Goal: Task Accomplishment & Management: Use online tool/utility

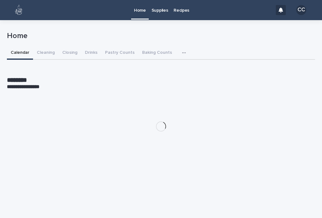
click at [67, 53] on button "Closing" at bounding box center [70, 53] width 23 height 13
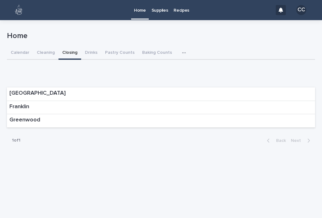
click at [263, 108] on div "Franklin" at bounding box center [161, 108] width 308 height 14
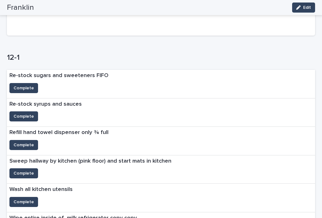
scroll to position [114, 0]
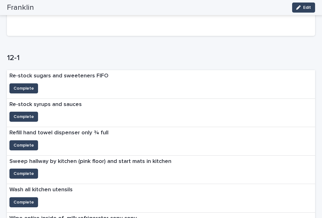
click at [25, 83] on button "Complete" at bounding box center [23, 88] width 29 height 10
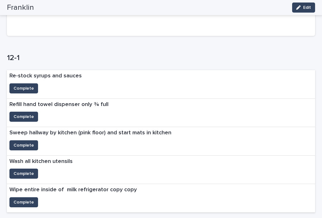
click at [16, 116] on span "Complete" at bounding box center [24, 117] width 20 height 6
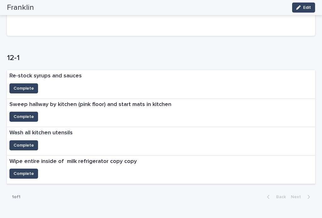
click at [18, 114] on span "Complete" at bounding box center [24, 117] width 20 height 6
click at [25, 146] on span "Complete" at bounding box center [24, 145] width 20 height 6
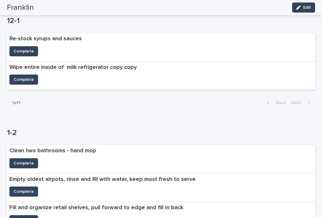
scroll to position [145, 0]
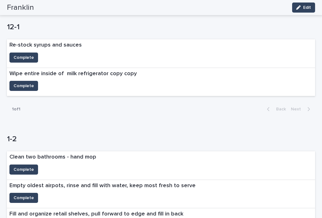
click at [20, 55] on span "Complete" at bounding box center [24, 57] width 20 height 6
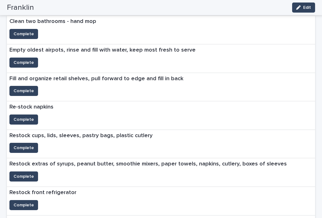
scroll to position [262, 0]
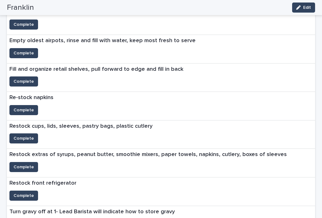
click at [22, 110] on span "Complete" at bounding box center [24, 110] width 20 height 6
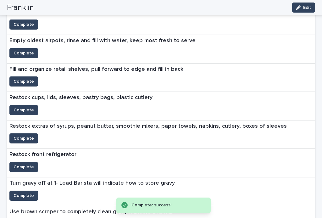
click at [20, 105] on button "Complete" at bounding box center [23, 110] width 29 height 10
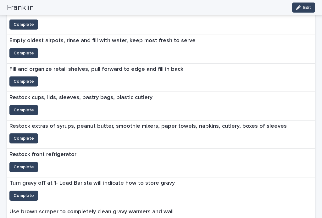
click at [26, 166] on span "Complete" at bounding box center [24, 167] width 20 height 6
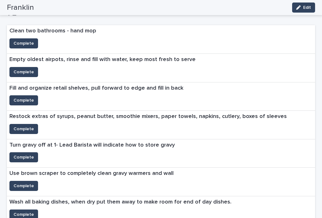
scroll to position [243, 0]
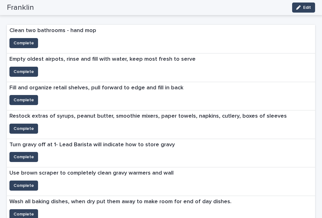
click at [23, 124] on button "Complete" at bounding box center [23, 129] width 29 height 10
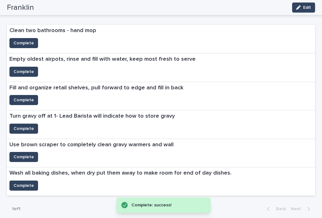
click at [21, 97] on span "Complete" at bounding box center [24, 100] width 20 height 6
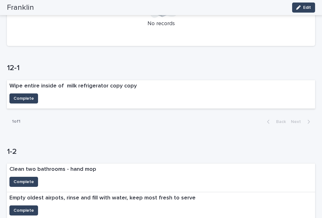
scroll to position [104, 0]
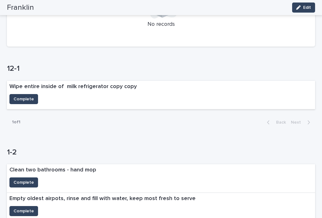
click at [26, 96] on span "Complete" at bounding box center [24, 99] width 20 height 6
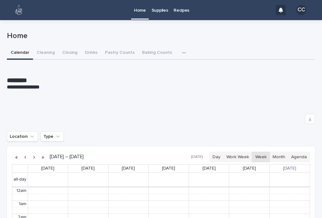
click at [71, 48] on button "Closing" at bounding box center [70, 53] width 23 height 13
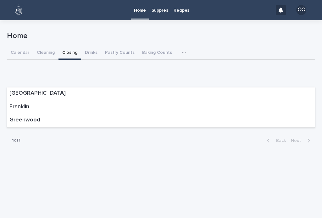
click at [103, 111] on div "Franklin" at bounding box center [161, 108] width 308 height 14
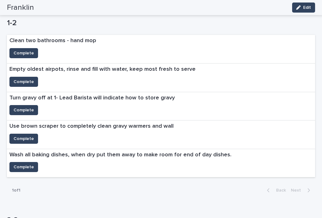
scroll to position [242, 0]
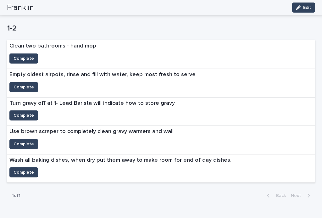
click at [24, 169] on span "Complete" at bounding box center [24, 172] width 20 height 6
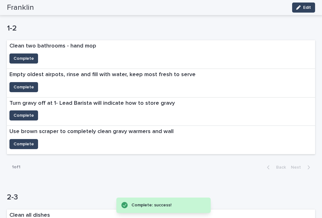
click at [31, 84] on span "Complete" at bounding box center [24, 87] width 20 height 6
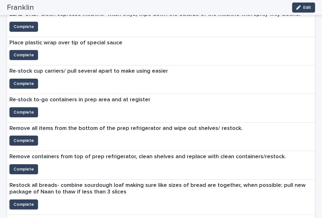
scroll to position [650, 0]
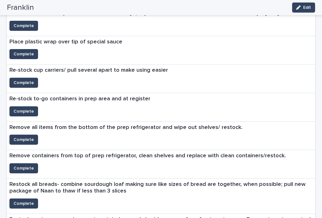
click at [30, 80] on span "Complete" at bounding box center [24, 83] width 20 height 6
click at [21, 108] on span "Complete" at bounding box center [24, 111] width 20 height 6
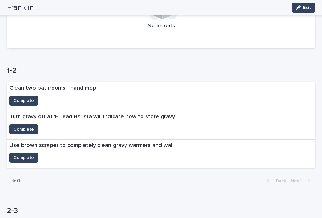
scroll to position [200, 0]
click at [16, 98] on span "Complete" at bounding box center [24, 100] width 20 height 6
click at [28, 130] on span "Complete" at bounding box center [24, 129] width 20 height 6
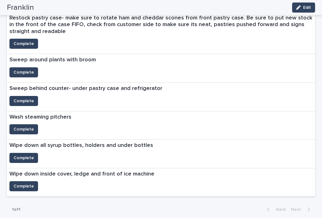
scroll to position [741, 0]
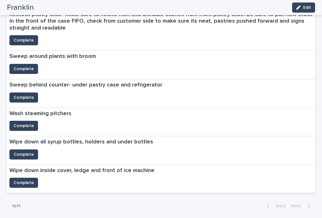
click at [34, 149] on button "Complete" at bounding box center [23, 154] width 29 height 10
click at [33, 149] on button "Complete" at bounding box center [23, 154] width 29 height 10
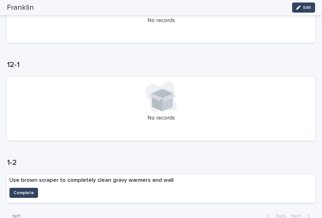
scroll to position [110, 0]
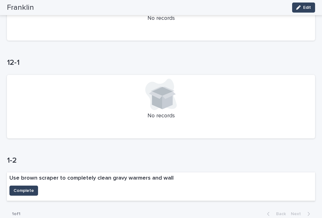
click at [37, 182] on div "Use brown scraper to completely clean gravy warmers and wall" at bounding box center [91, 178] width 169 height 13
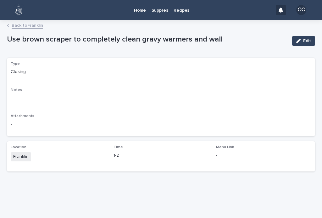
click at [24, 28] on link "Back to Franklin" at bounding box center [27, 24] width 31 height 7
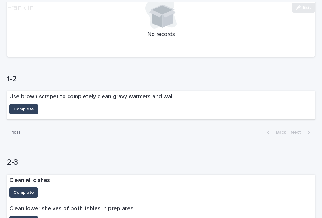
scroll to position [222, 0]
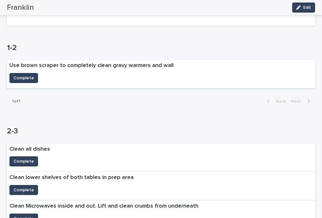
click at [32, 75] on span "Complete" at bounding box center [24, 78] width 20 height 6
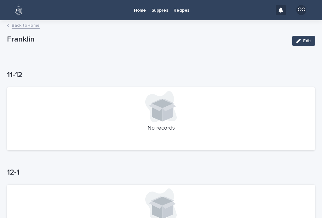
scroll to position [17, 0]
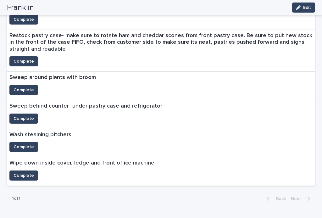
scroll to position [738, 0]
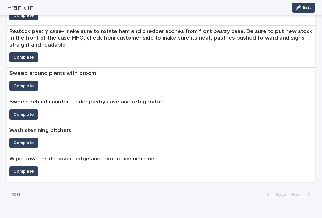
click at [26, 83] on span "Complete" at bounding box center [24, 86] width 20 height 6
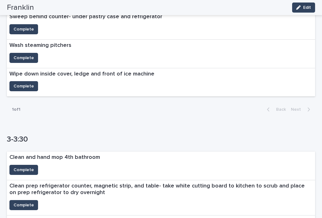
scroll to position [805, 0]
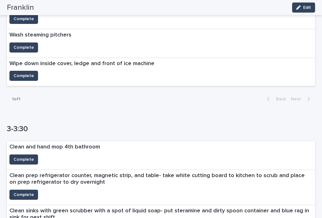
click at [27, 73] on button "Complete" at bounding box center [23, 76] width 29 height 10
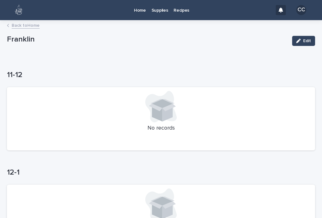
scroll to position [0, 0]
click at [140, 8] on p "Home" at bounding box center [140, 6] width 12 height 13
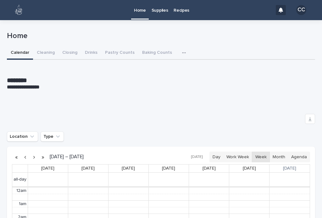
click at [93, 47] on button "Drinks" at bounding box center [91, 53] width 20 height 13
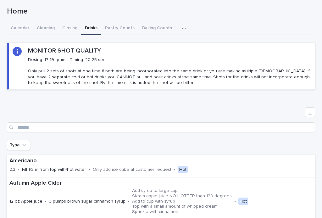
scroll to position [27, 0]
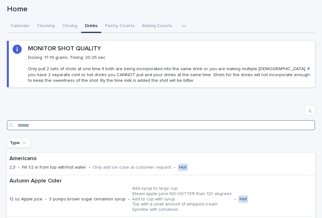
click at [101, 122] on input "Search" at bounding box center [161, 125] width 308 height 10
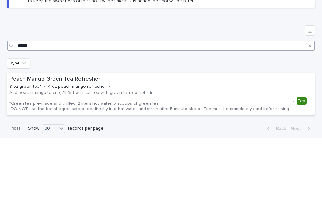
type input "*****"
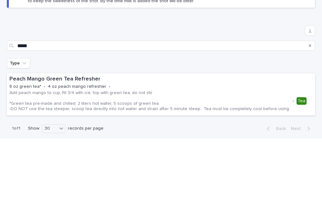
click at [279, 138] on div "Type" at bounding box center [161, 143] width 308 height 10
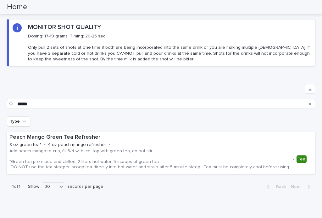
scroll to position [40, 0]
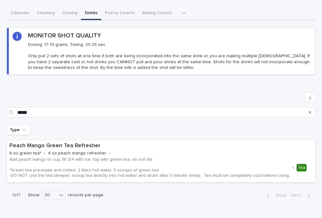
click at [73, 13] on div "Home Supplies Recipes CC Loading... Saving… Loading... Saving… Home Home Sorry,…" at bounding box center [161, 99] width 322 height 279
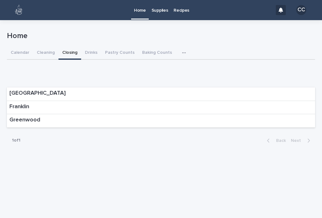
click at [282, 110] on div "Franklin" at bounding box center [161, 108] width 308 height 14
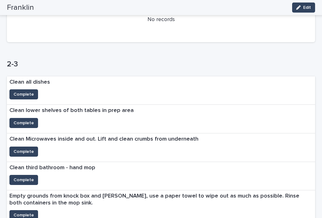
scroll to position [308, 0]
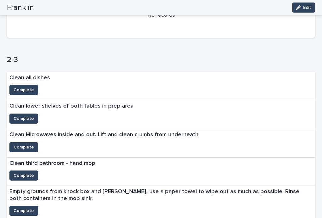
click at [35, 85] on button "Complete" at bounding box center [23, 90] width 29 height 10
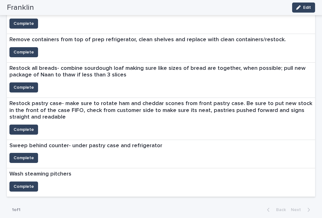
scroll to position [639, 0]
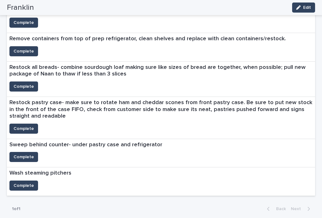
click at [27, 87] on button "Complete" at bounding box center [23, 86] width 29 height 10
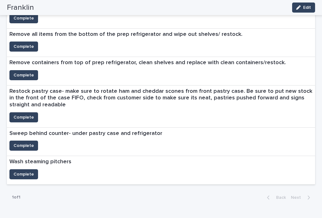
scroll to position [614, 0]
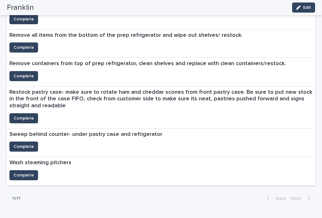
click at [21, 76] on button "Complete" at bounding box center [23, 76] width 29 height 10
click at [22, 44] on span "Complete" at bounding box center [24, 47] width 20 height 6
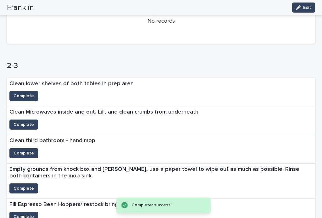
scroll to position [345, 0]
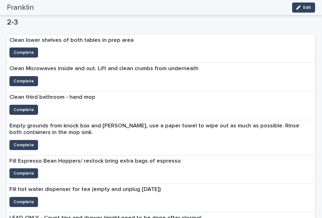
click at [22, 53] on span "Complete" at bounding box center [24, 52] width 20 height 6
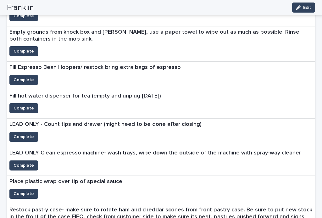
scroll to position [411, 0]
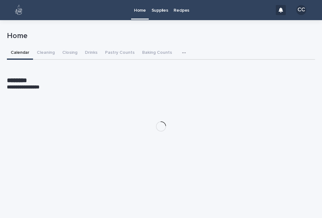
click at [72, 51] on button "Closing" at bounding box center [70, 53] width 23 height 13
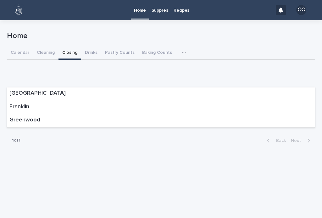
click at [260, 103] on div "Franklin" at bounding box center [161, 108] width 308 height 14
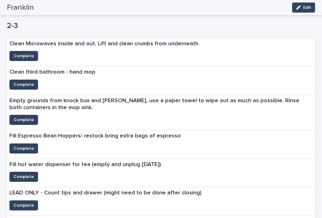
scroll to position [341, 0]
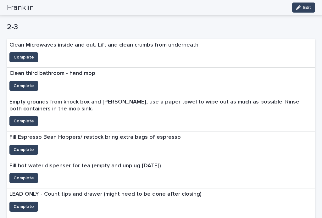
click at [33, 54] on button "Complete" at bounding box center [23, 57] width 29 height 10
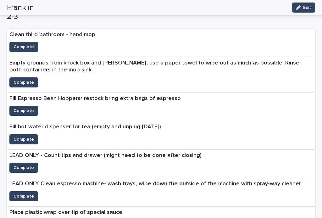
scroll to position [384, 0]
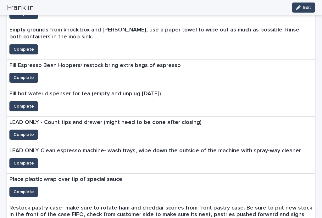
click at [30, 73] on button "Complete" at bounding box center [23, 78] width 29 height 10
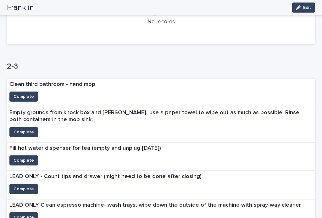
scroll to position [281, 0]
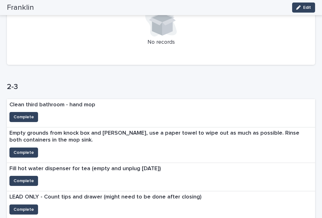
click at [20, 149] on span "Complete" at bounding box center [24, 152] width 20 height 6
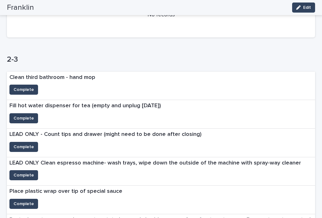
scroll to position [307, 0]
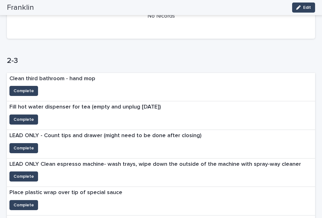
click at [34, 91] on button "Complete" at bounding box center [23, 91] width 29 height 10
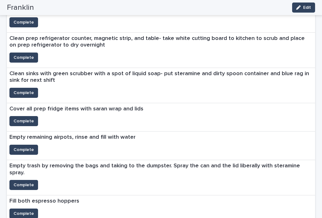
scroll to position [644, 0]
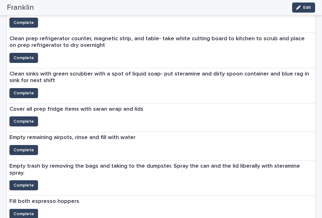
click at [31, 119] on span "Complete" at bounding box center [24, 121] width 20 height 6
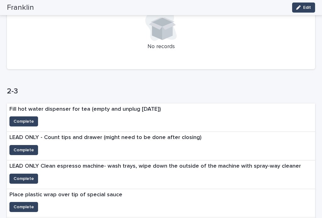
scroll to position [276, 0]
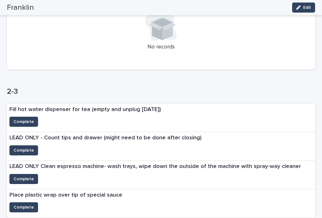
click at [25, 119] on span "Complete" at bounding box center [24, 122] width 20 height 6
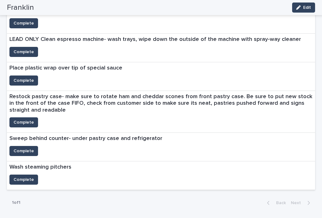
scroll to position [376, 0]
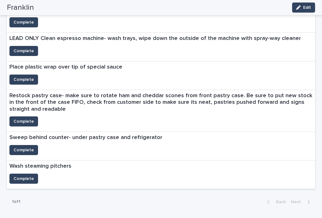
click at [25, 76] on span "Complete" at bounding box center [24, 79] width 20 height 6
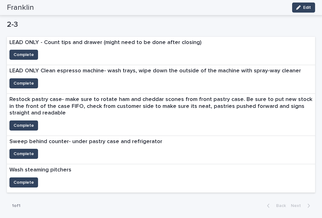
scroll to position [341, 0]
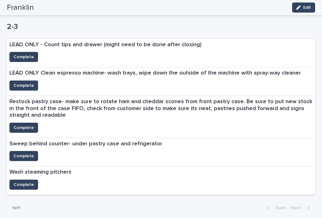
click at [21, 183] on span "Complete" at bounding box center [24, 184] width 20 height 6
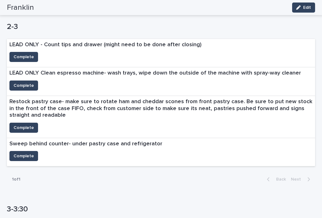
click at [23, 153] on span "Complete" at bounding box center [24, 156] width 20 height 6
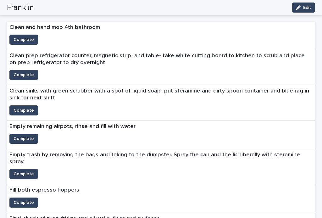
scroll to position [531, 0]
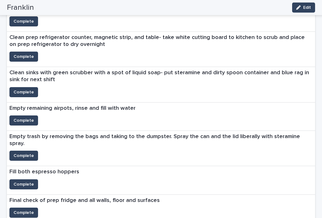
click at [26, 181] on span "Complete" at bounding box center [24, 184] width 20 height 6
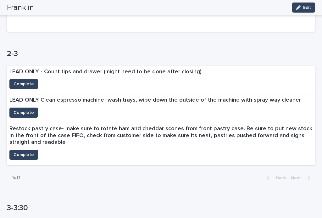
scroll to position [314, 0]
click at [17, 82] on span "Complete" at bounding box center [24, 84] width 20 height 6
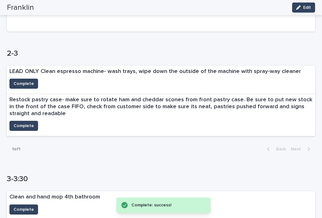
click at [23, 82] on span "Complete" at bounding box center [24, 84] width 20 height 6
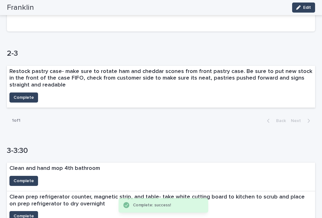
click at [16, 95] on span "Complete" at bounding box center [24, 97] width 20 height 6
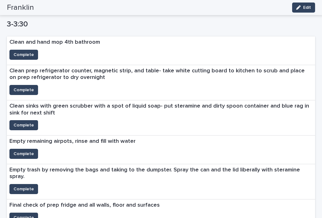
scroll to position [441, 0]
click at [20, 153] on span "Complete" at bounding box center [24, 154] width 20 height 6
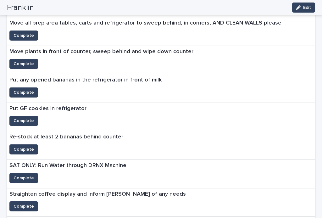
scroll to position [684, 0]
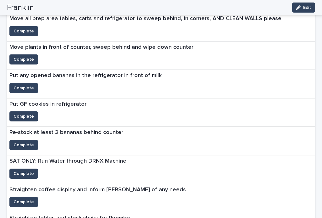
click at [19, 142] on span "Complete" at bounding box center [24, 145] width 20 height 6
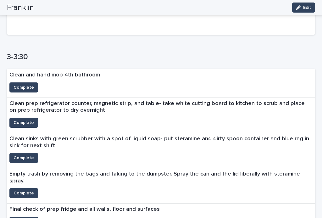
scroll to position [427, 0]
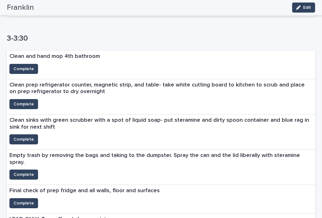
click at [26, 102] on span "Complete" at bounding box center [24, 104] width 20 height 6
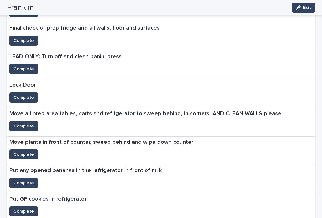
scroll to position [554, 0]
